Goal: Transaction & Acquisition: Obtain resource

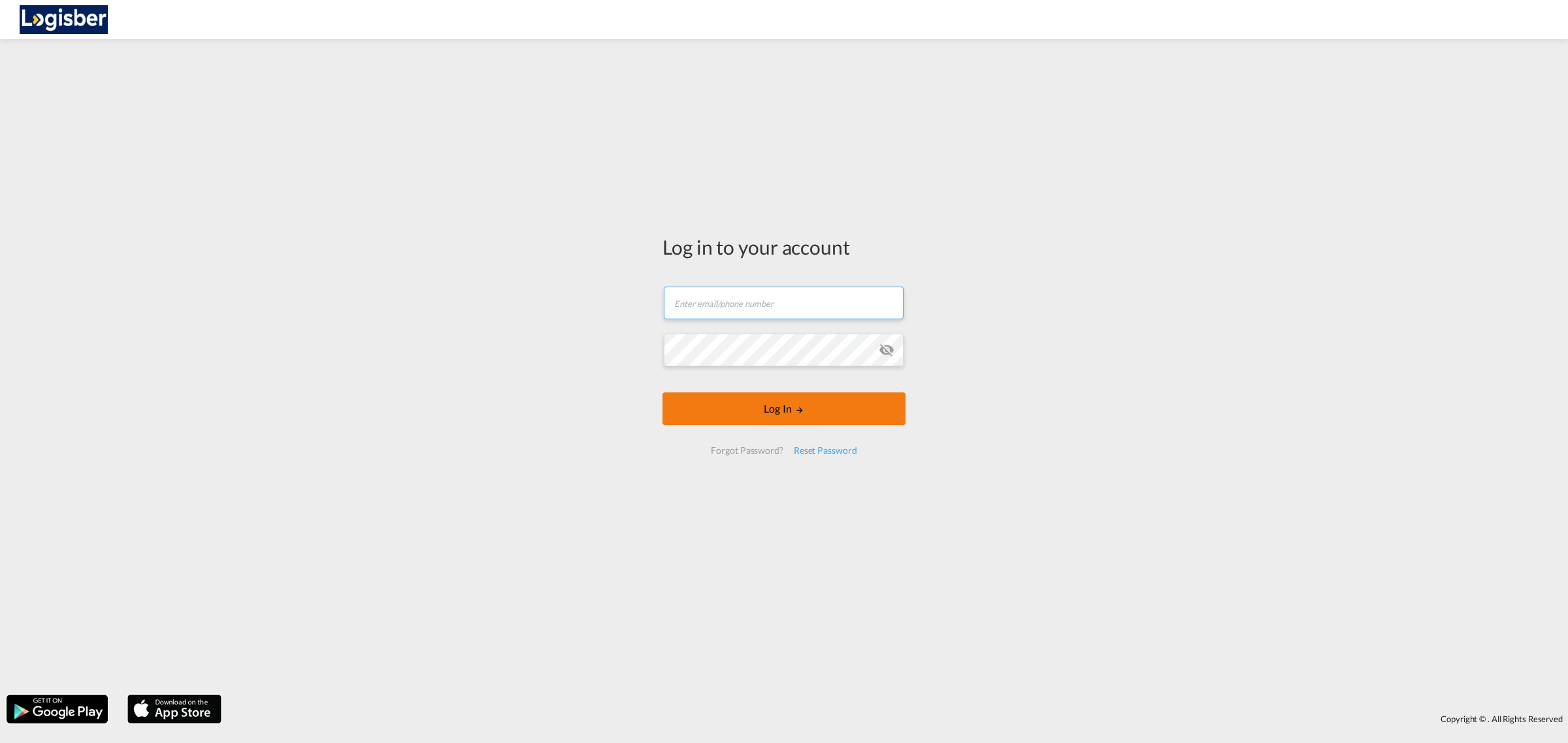
type input "[PERSON_NAME][EMAIL_ADDRESS][DOMAIN_NAME]"
click at [750, 405] on button "Log In" at bounding box center [784, 408] width 243 height 32
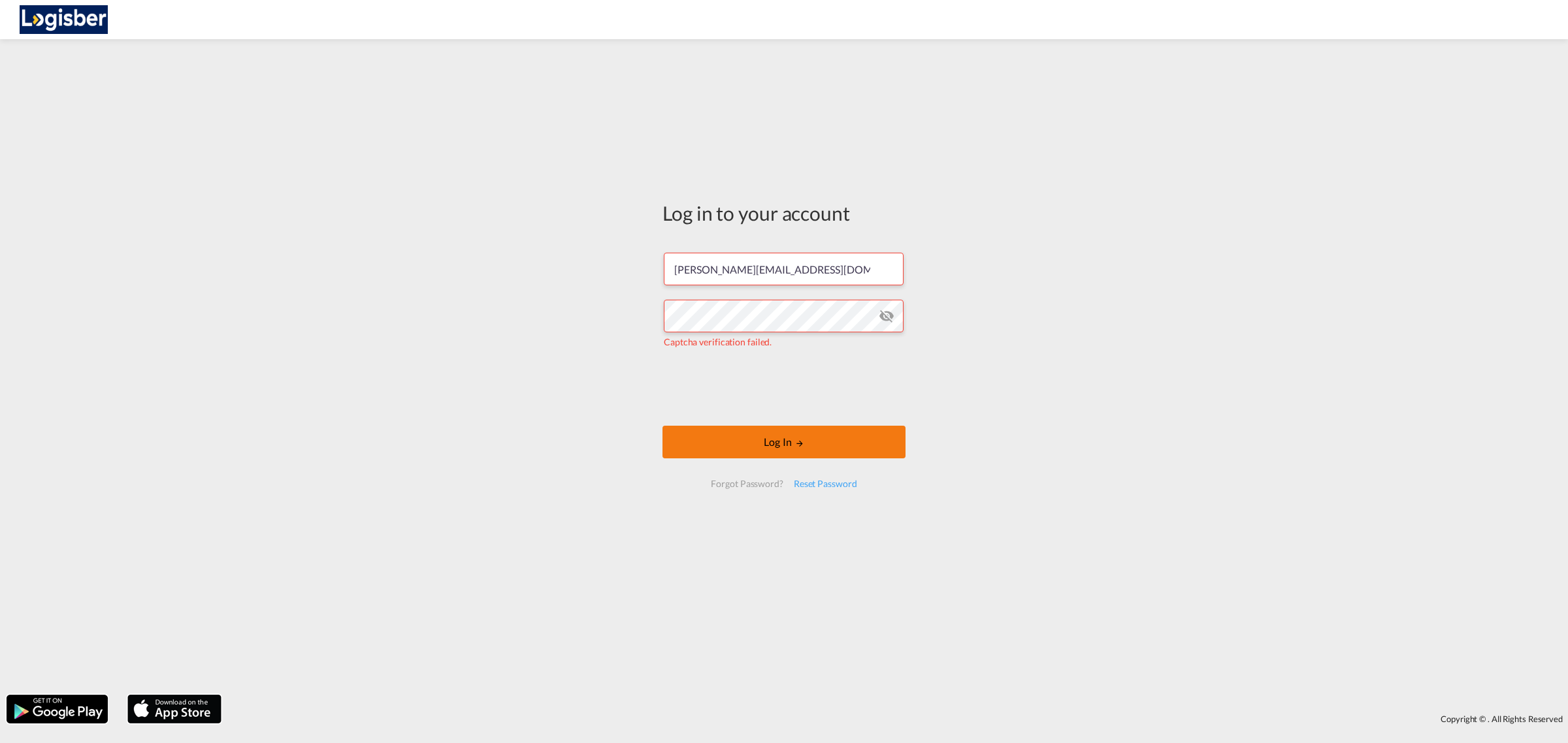
click at [762, 439] on button "Log In" at bounding box center [784, 442] width 243 height 32
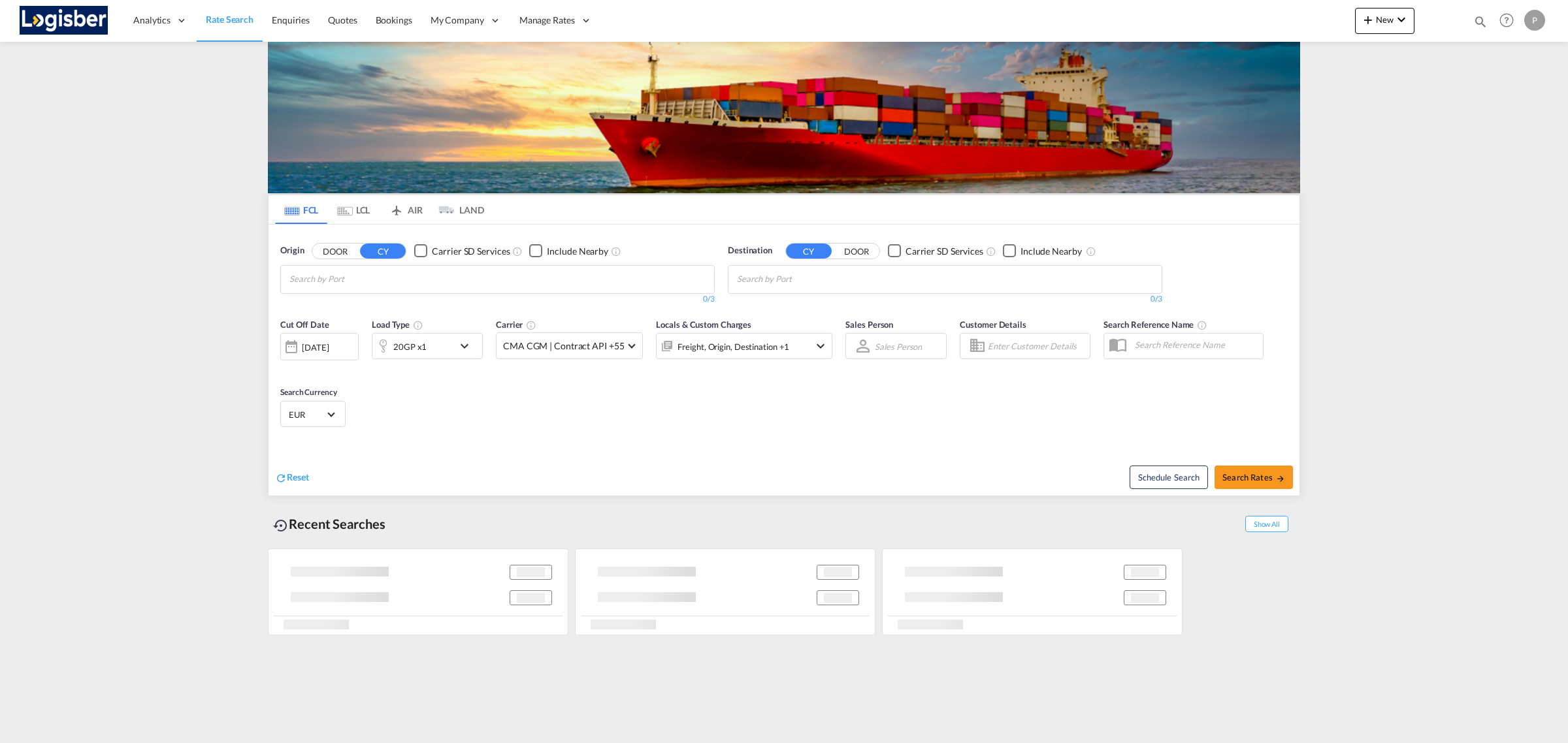
click at [413, 282] on input "Chips input." at bounding box center [351, 279] width 124 height 21
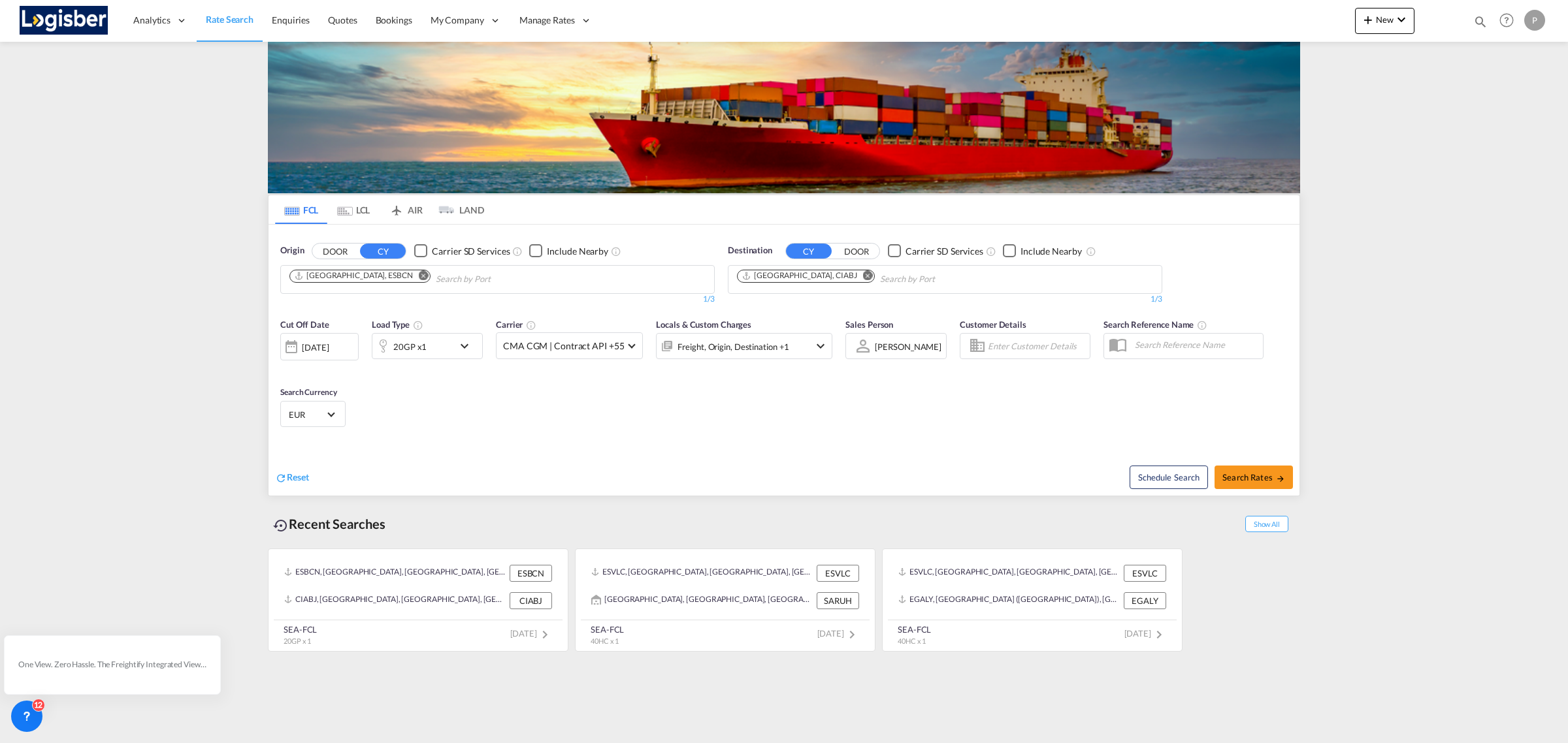
click at [854, 281] on button "Remove" at bounding box center [864, 276] width 20 height 13
click at [797, 283] on body "Analytics Reports Dashboard Rate Search Enquiries Quotes Bookings" at bounding box center [784, 371] width 1568 height 743
type input "[GEOGRAPHIC_DATA]"
click at [800, 304] on div "Haifa [GEOGRAPHIC_DATA] ILHFA" at bounding box center [838, 309] width 248 height 39
click at [415, 343] on div "20GP x1" at bounding box center [410, 346] width 33 height 19
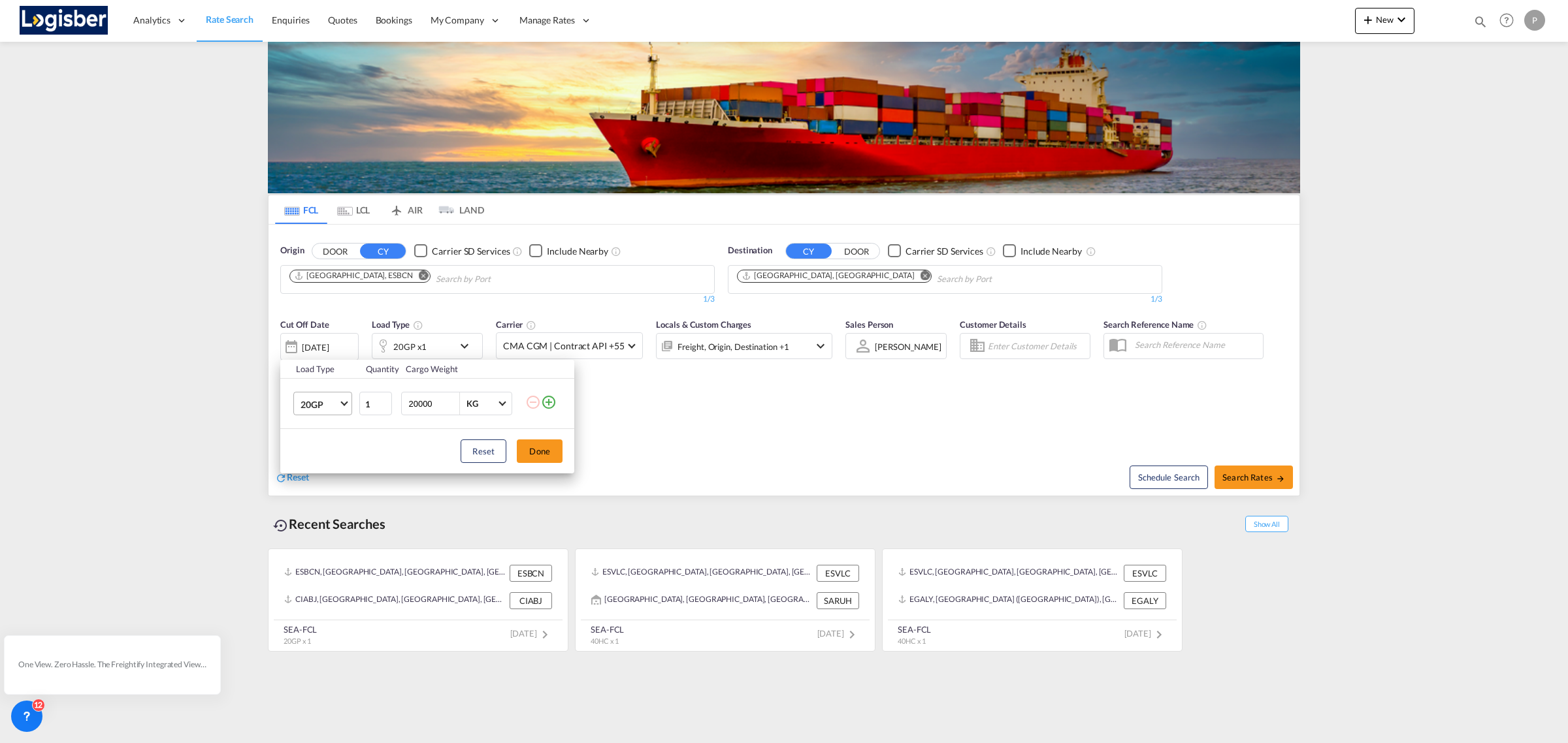
click at [344, 402] on span "Choose: \a20GP" at bounding box center [344, 402] width 7 height 7
click at [325, 461] on md-option "40HC" at bounding box center [334, 467] width 88 height 31
click at [536, 451] on button "Done" at bounding box center [539, 451] width 46 height 24
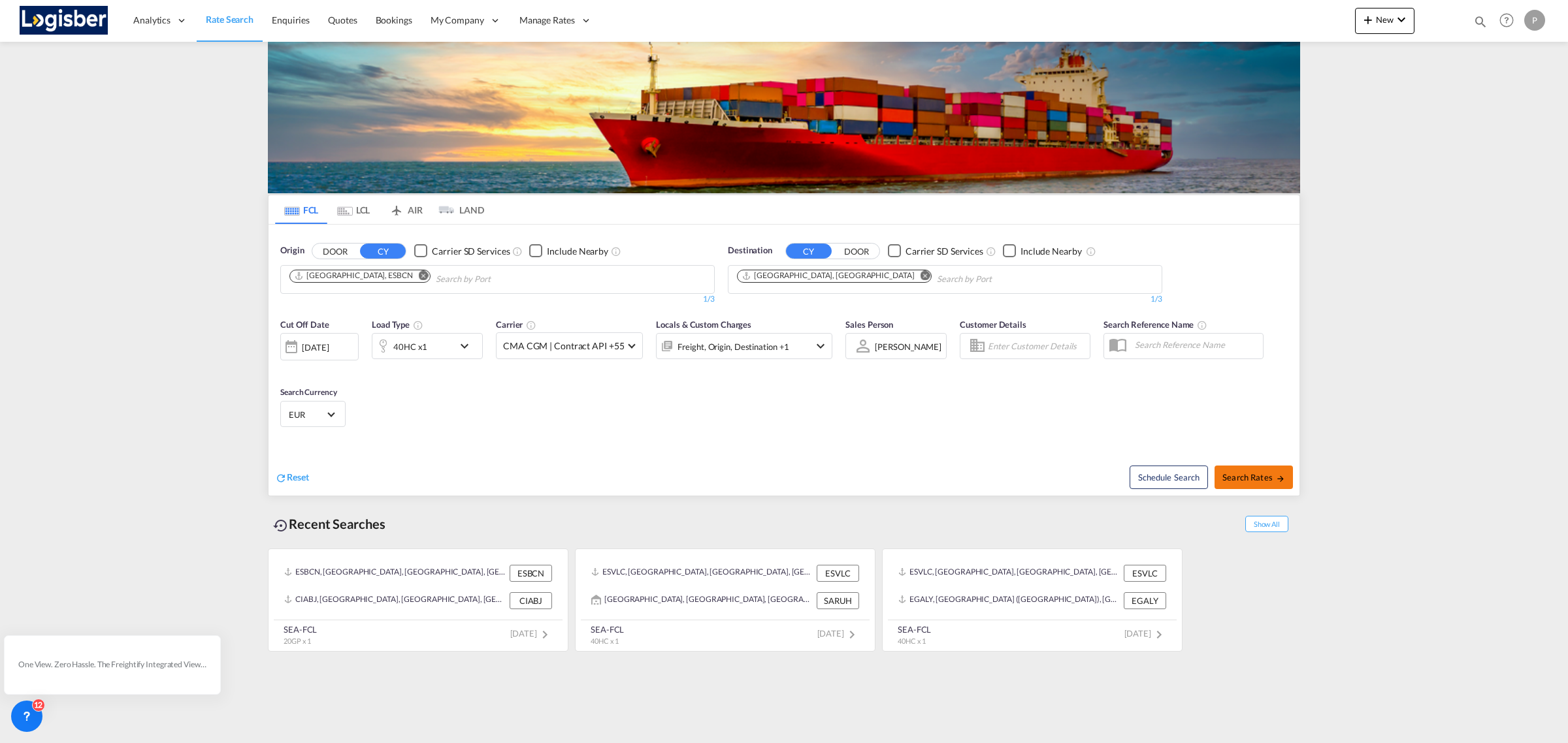
click at [1268, 485] on button "Search Rates" at bounding box center [1254, 477] width 79 height 24
type input "ESBCN to ILHFA / [DATE]"
